Goal: Transaction & Acquisition: Purchase product/service

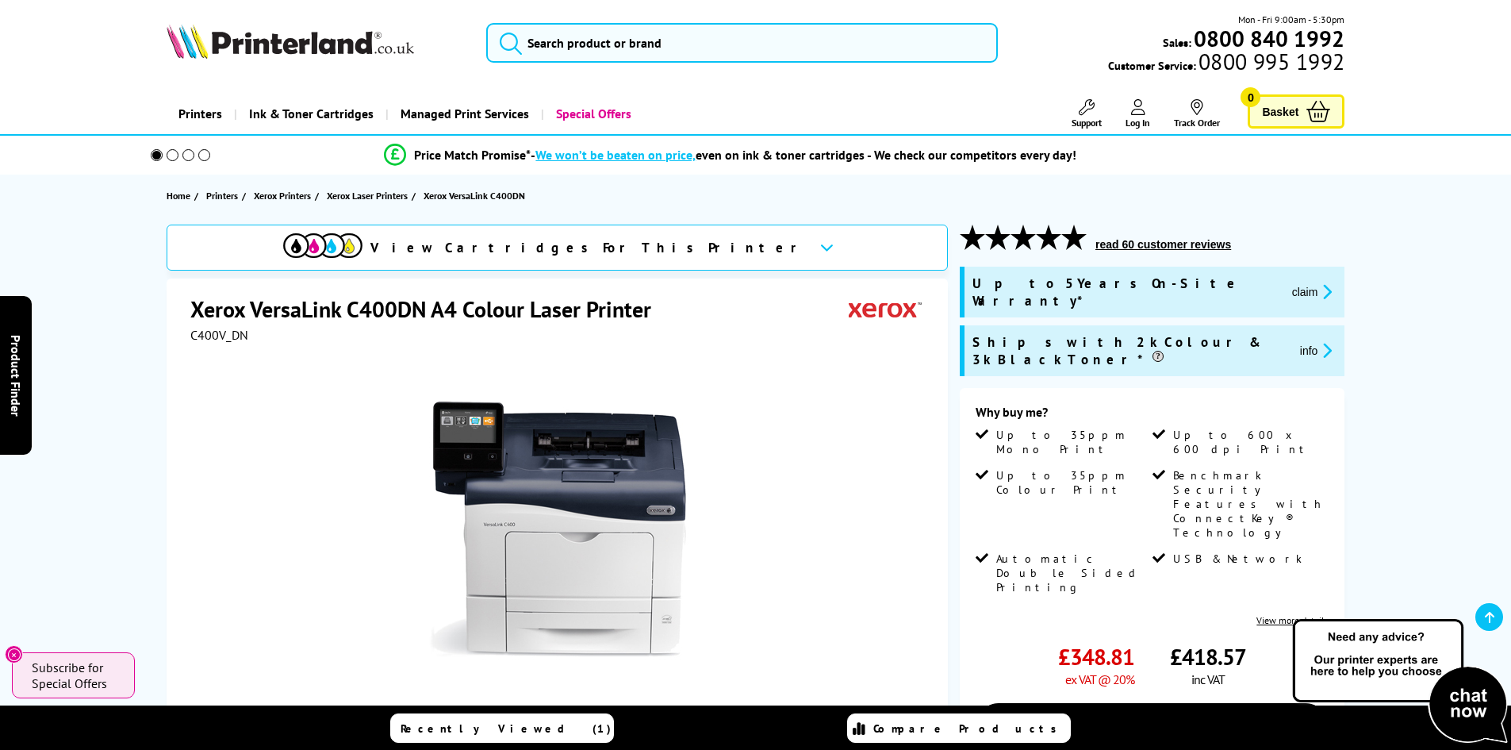
scroll to position [317, 0]
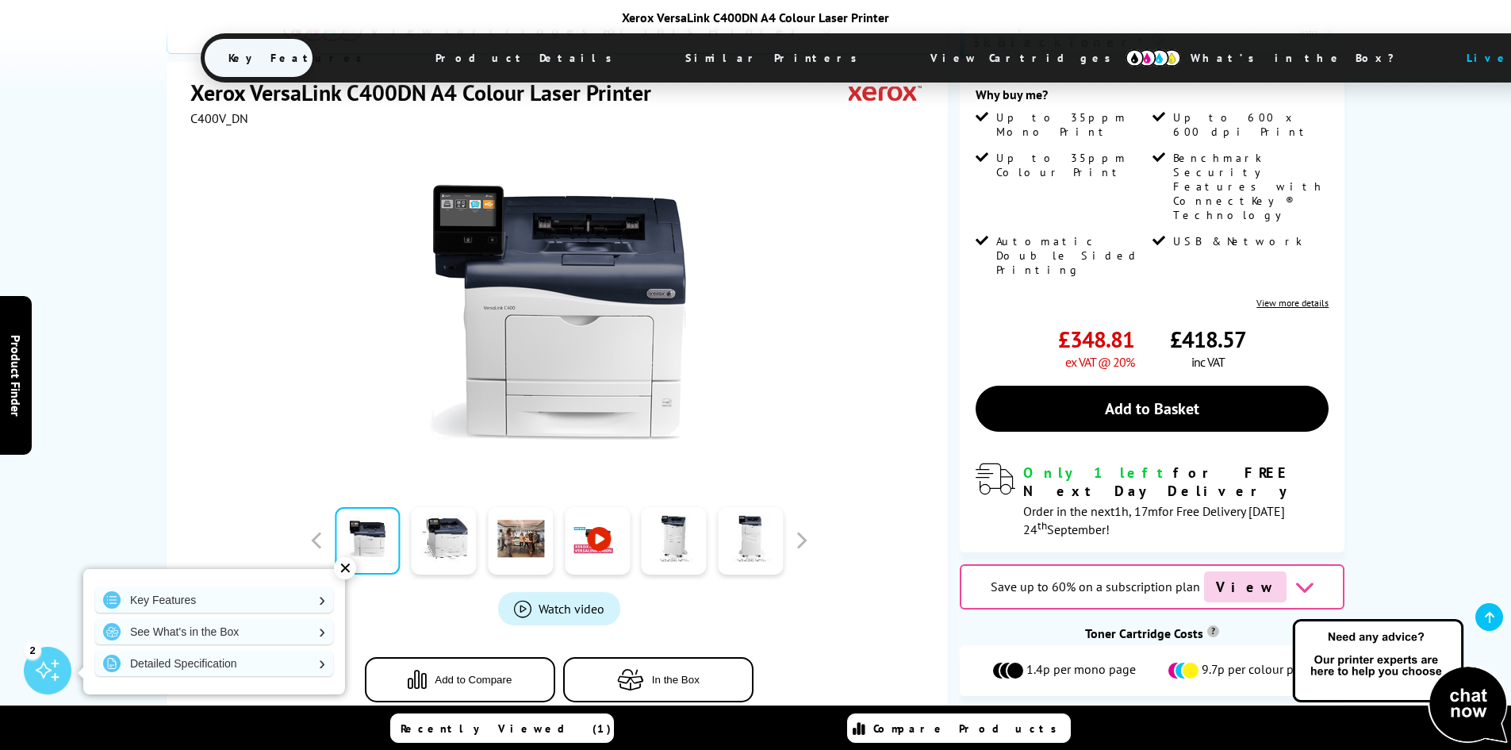
click at [1161, 722] on span "View Cartridges" at bounding box center [1196, 729] width 96 height 14
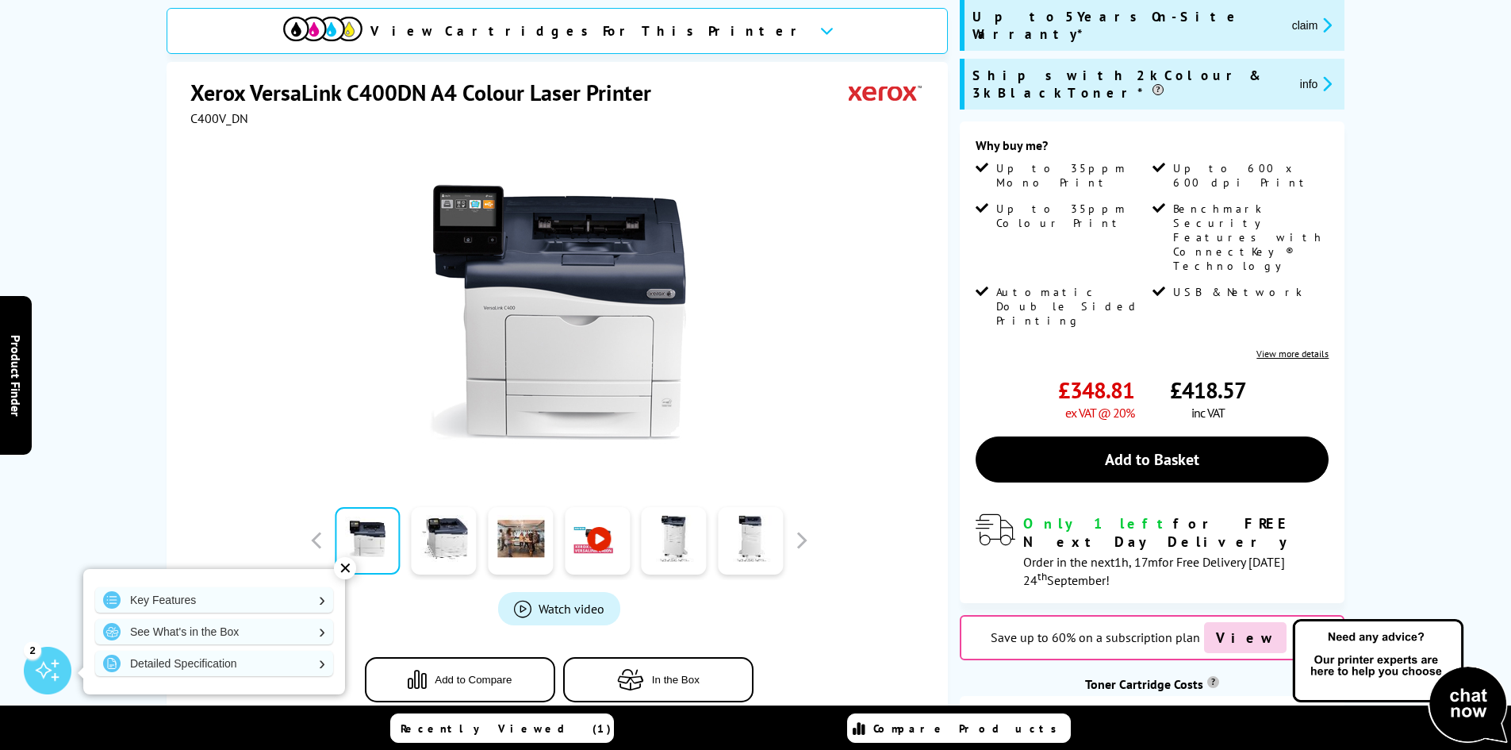
scroll to position [0, 0]
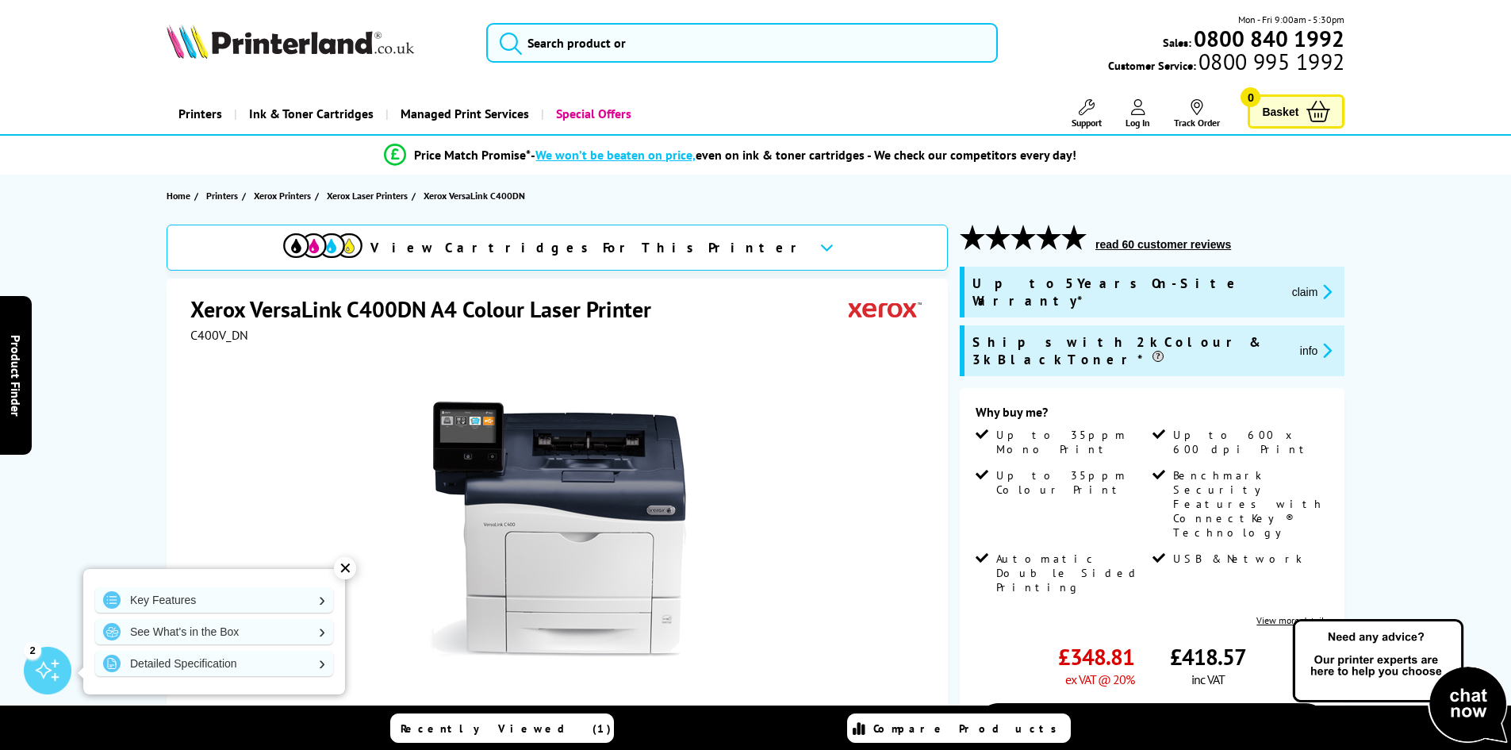
click at [608, 247] on span "View Cartridges For This Printer" at bounding box center [588, 247] width 436 height 17
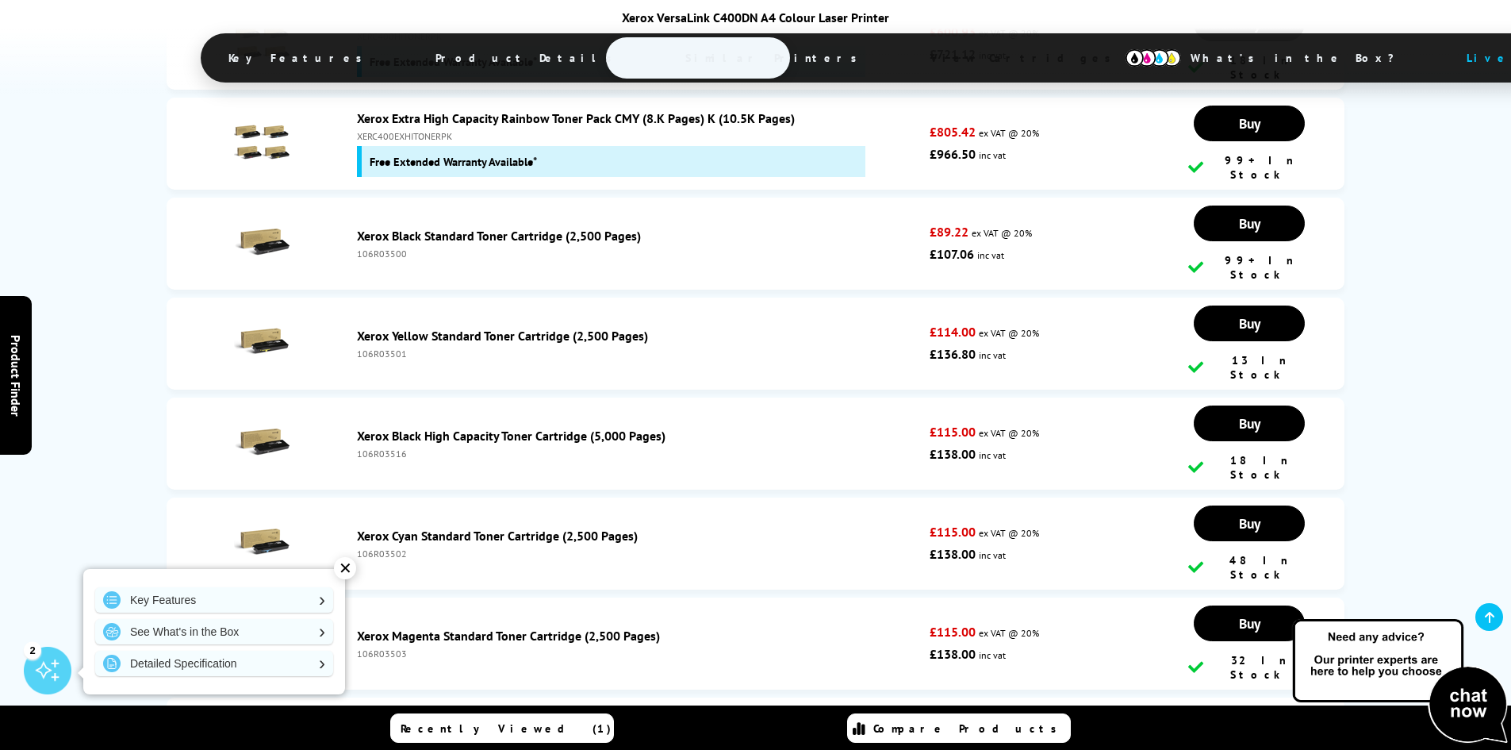
scroll to position [5820, 0]
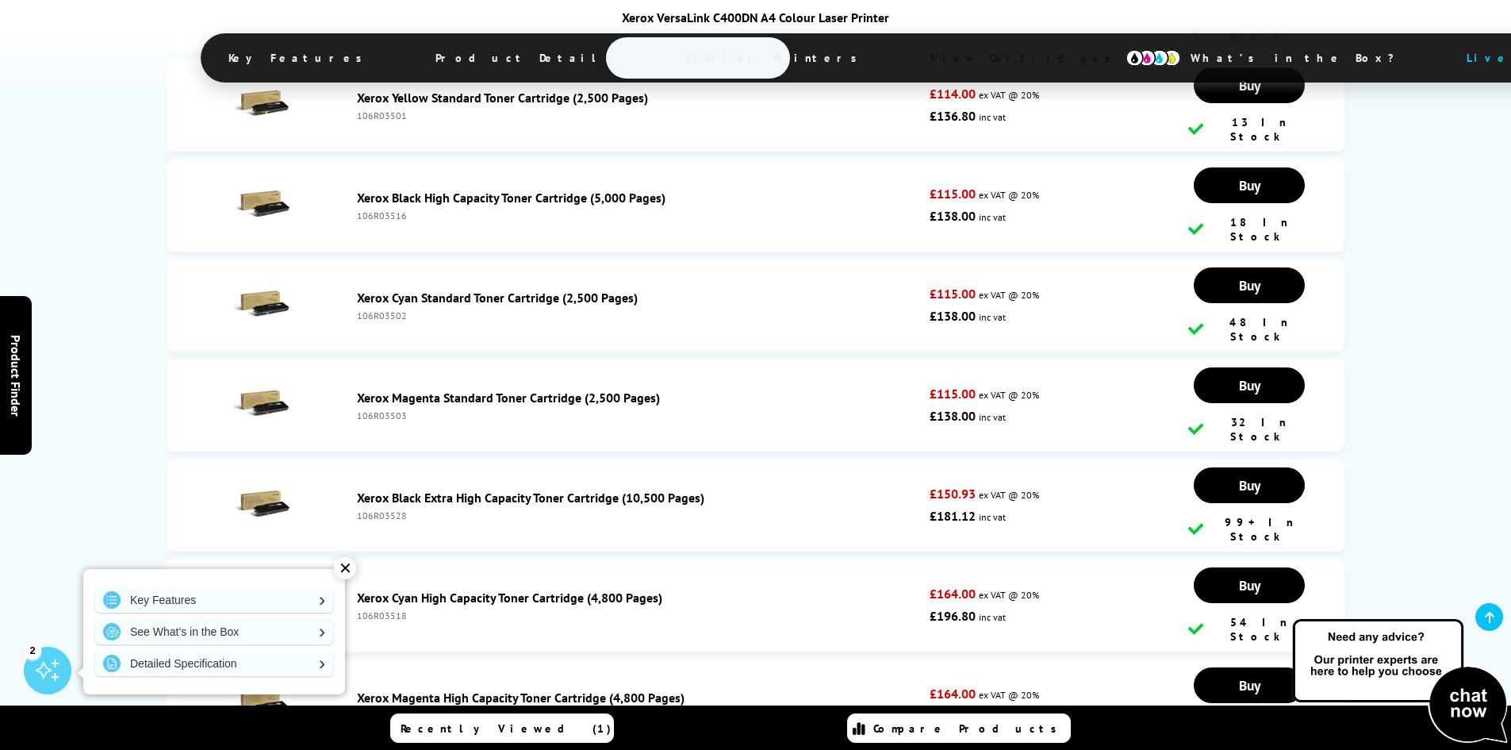
click at [345, 566] on div "✕" at bounding box center [345, 568] width 22 height 22
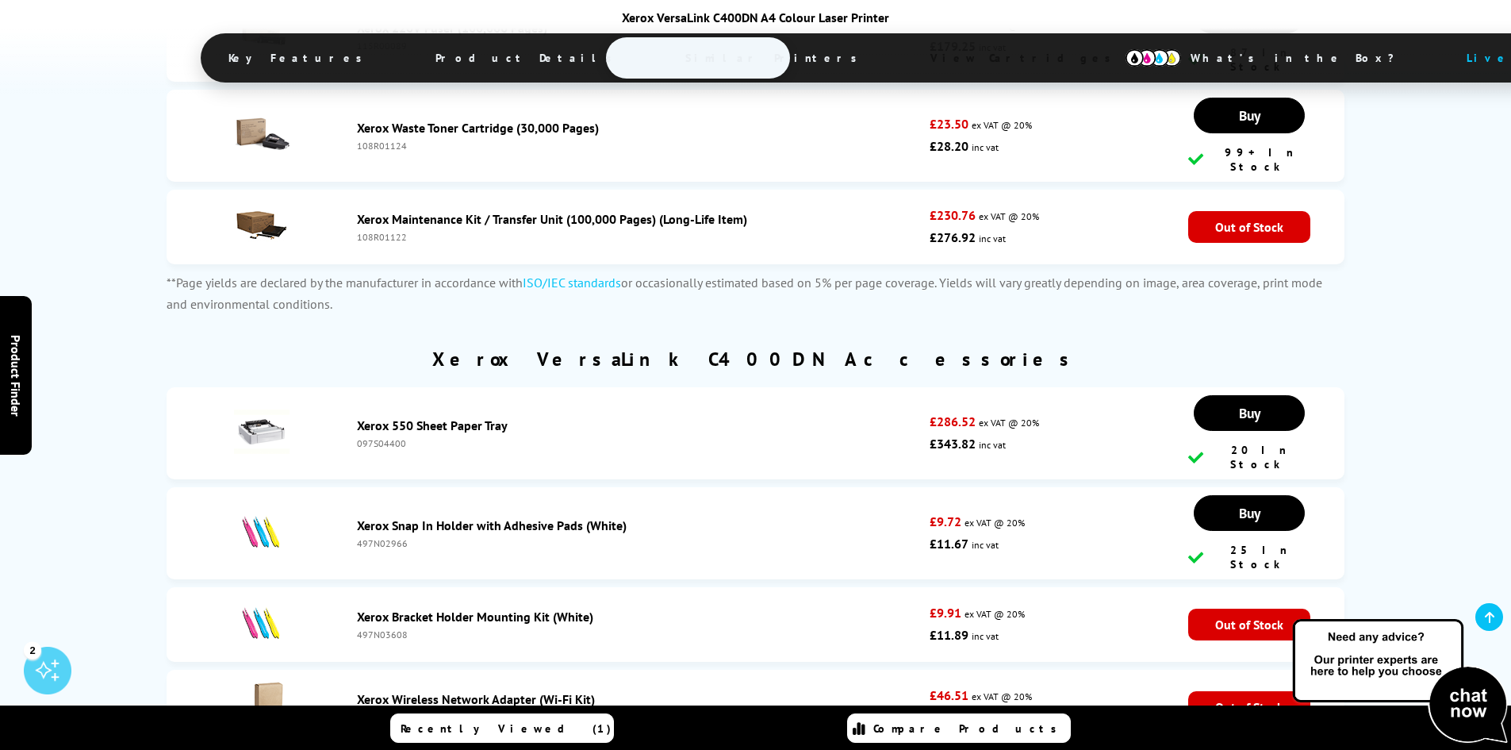
scroll to position [6931, 0]
